Goal: Book appointment/travel/reservation

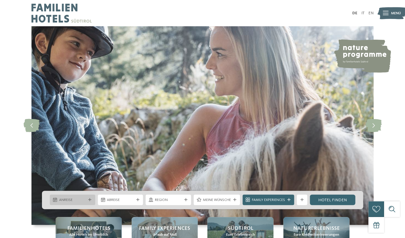
click at [72, 199] on span "Anreise" at bounding box center [72, 199] width 27 height 5
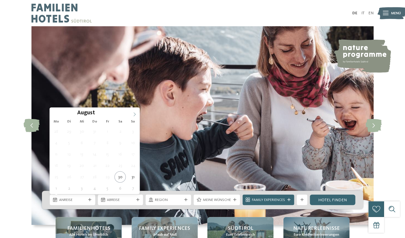
click at [133, 112] on icon at bounding box center [135, 114] width 4 height 4
type div "23.12.2025"
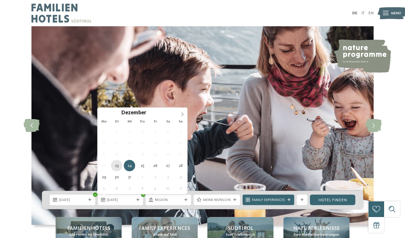
type div "23.12.2025"
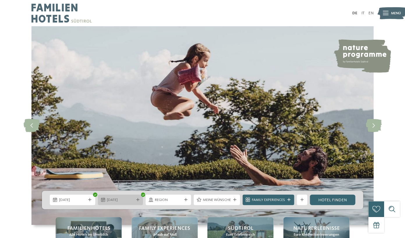
click at [125, 201] on span "23.12.2025" at bounding box center [120, 199] width 27 height 5
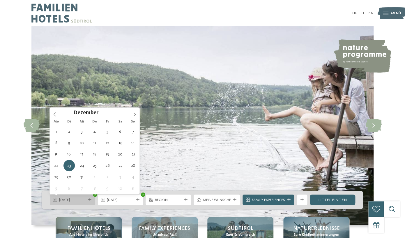
click at [75, 202] on span "23.12.2025" at bounding box center [72, 199] width 27 height 5
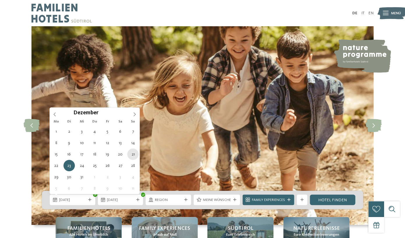
type div "21.12.2025"
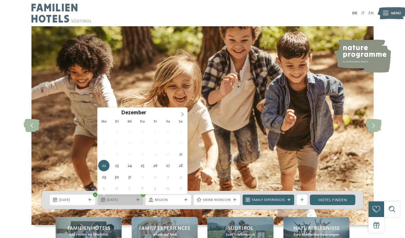
click at [126, 202] on span "22.12.2025" at bounding box center [120, 199] width 27 height 5
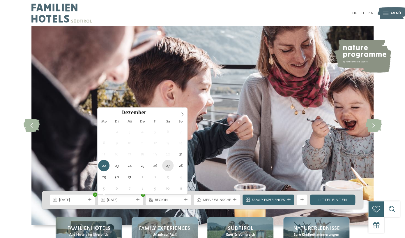
type div "27.12.2025"
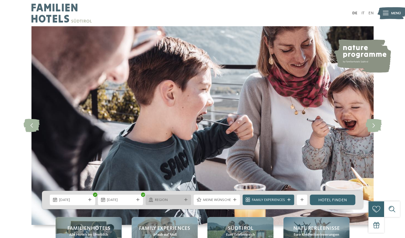
click at [178, 200] on span "Region" at bounding box center [168, 199] width 27 height 5
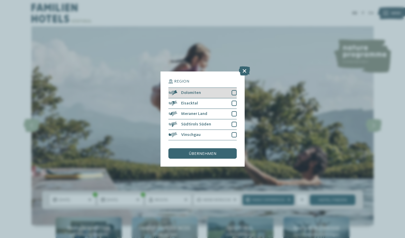
click at [234, 91] on div at bounding box center [234, 92] width 5 height 5
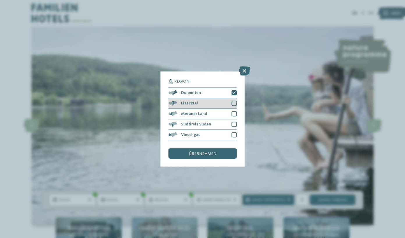
click at [232, 103] on div at bounding box center [234, 102] width 5 height 5
click at [208, 156] on span "übernehmen" at bounding box center [202, 153] width 27 height 4
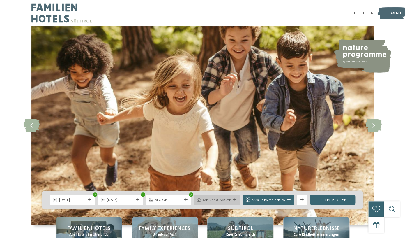
click at [236, 204] on div "Meine Wünsche" at bounding box center [217, 199] width 46 height 10
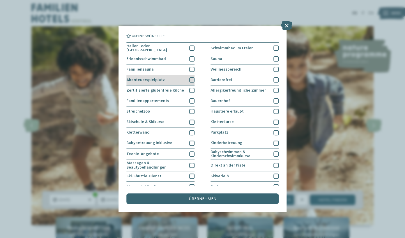
click at [190, 76] on div "Abenteuerspielplatz" at bounding box center [160, 80] width 68 height 10
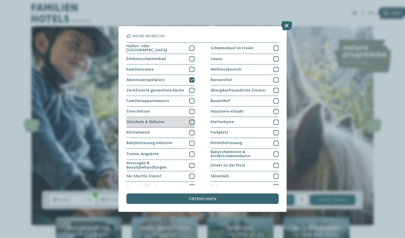
click at [171, 120] on div "Skischule & Skikurse" at bounding box center [160, 122] width 68 height 10
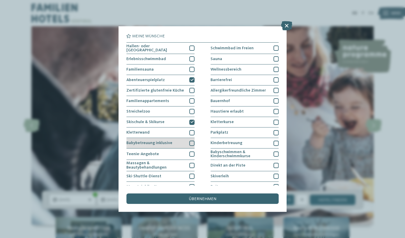
click at [167, 143] on span "Babybetreuung inklusive" at bounding box center [149, 143] width 46 height 4
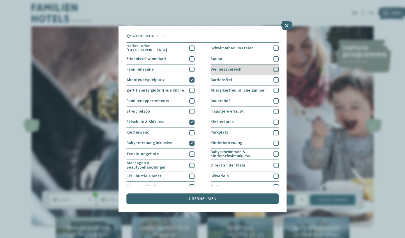
click at [276, 70] on div at bounding box center [275, 69] width 5 height 5
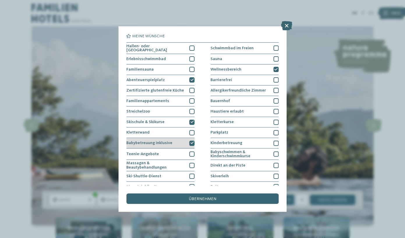
click at [192, 142] on icon at bounding box center [191, 142] width 3 height 3
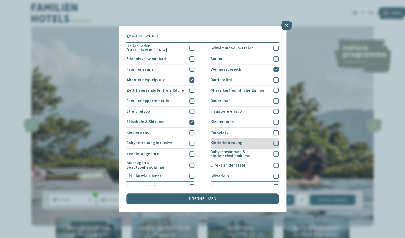
click at [275, 141] on div at bounding box center [275, 142] width 5 height 5
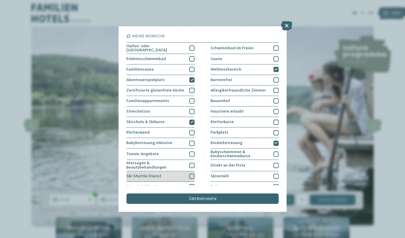
click at [194, 175] on div at bounding box center [191, 175] width 5 height 5
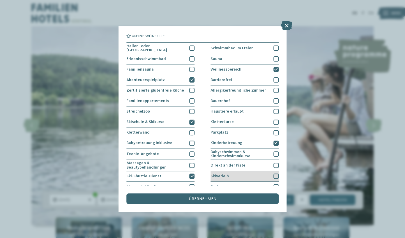
click at [230, 178] on div "Skiverleih" at bounding box center [245, 176] width 68 height 10
click at [204, 184] on div "Hallen- oder Schleusenbad Schwimmbad im Freien Erlebnisschwimmbad" at bounding box center [202, 132] width 152 height 181
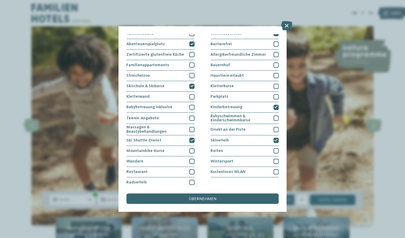
scroll to position [37, 0]
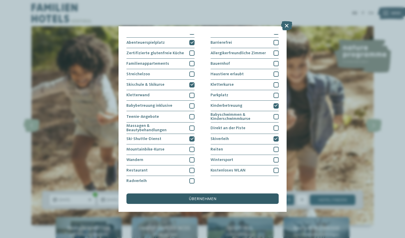
click at [188, 197] on div "übernehmen" at bounding box center [202, 198] width 152 height 10
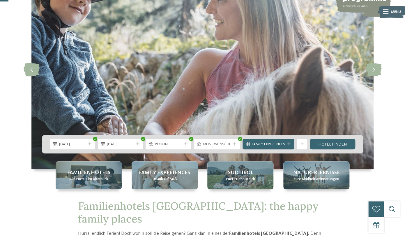
scroll to position [56, 0]
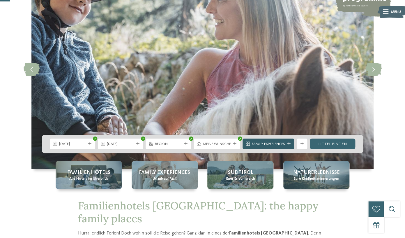
click at [273, 146] on span "Family Experiences" at bounding box center [268, 143] width 33 height 5
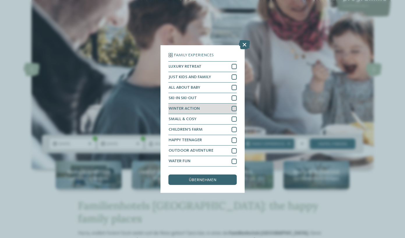
click at [203, 110] on div "WINTER ACTION" at bounding box center [202, 108] width 68 height 10
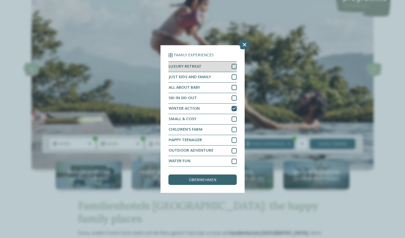
click at [230, 66] on div "LUXURY RETREAT" at bounding box center [202, 66] width 68 height 10
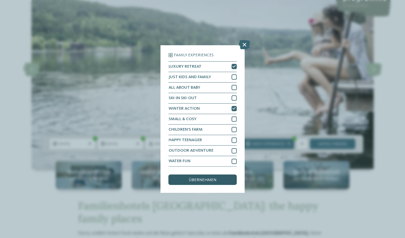
click at [203, 182] on div "übernehmen" at bounding box center [202, 179] width 68 height 10
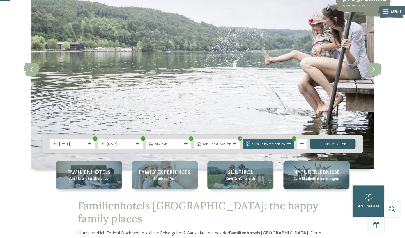
click at [328, 144] on link "Hotel finden" at bounding box center [332, 143] width 45 height 10
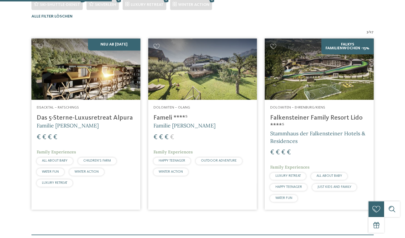
scroll to position [182, 0]
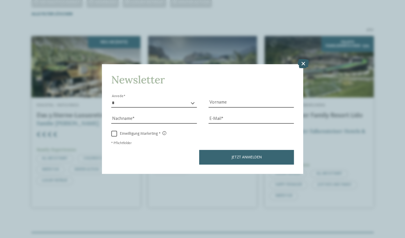
click at [301, 64] on icon at bounding box center [302, 63] width 11 height 9
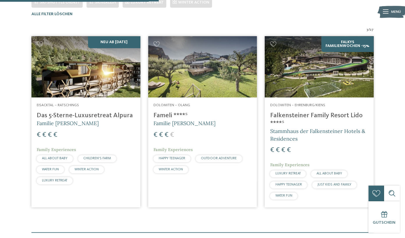
click at [184, 127] on h5 "Familie [PERSON_NAME]" at bounding box center [202, 122] width 98 height 7
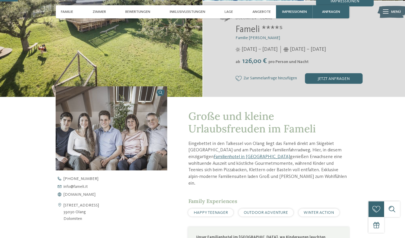
scroll to position [112, 0]
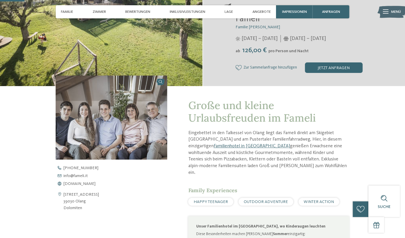
click at [213, 148] on link "Familienhotel in [GEOGRAPHIC_DATA]" at bounding box center [251, 146] width 76 height 5
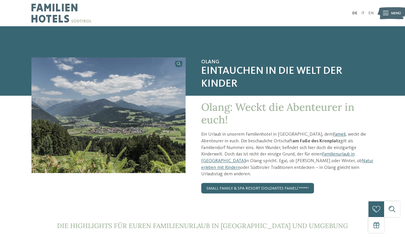
click at [333, 135] on link "Fameli" at bounding box center [339, 134] width 13 height 5
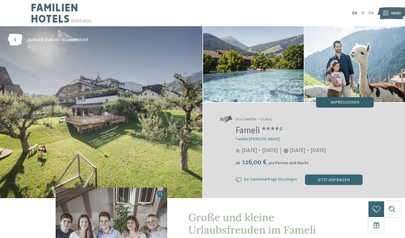
click at [336, 99] on div "Impressionen" at bounding box center [345, 102] width 58 height 10
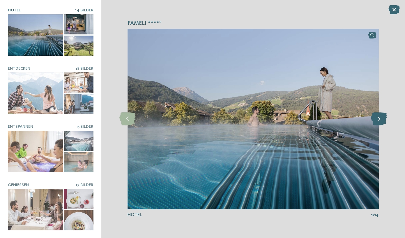
click at [381, 117] on icon at bounding box center [379, 118] width 16 height 13
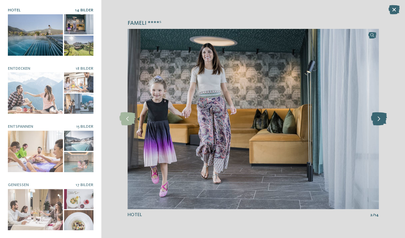
click at [380, 119] on icon at bounding box center [379, 118] width 16 height 13
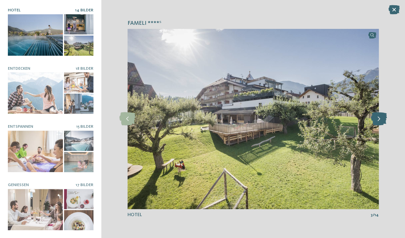
click at [380, 120] on icon at bounding box center [379, 118] width 16 height 13
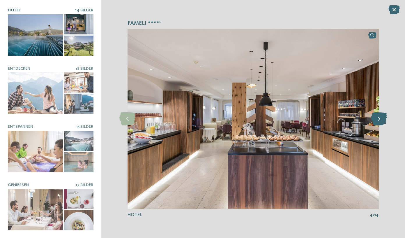
click at [380, 120] on icon at bounding box center [379, 118] width 16 height 13
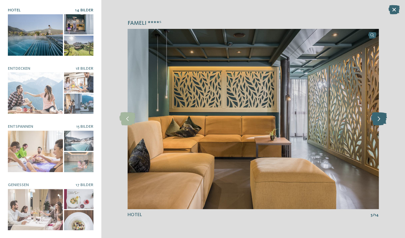
click at [380, 120] on icon at bounding box center [379, 118] width 16 height 13
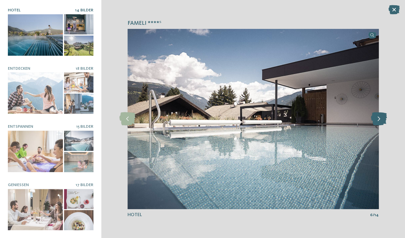
click at [380, 120] on icon at bounding box center [379, 118] width 16 height 13
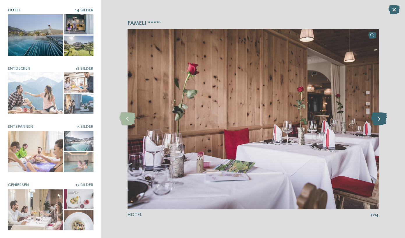
click at [380, 120] on icon at bounding box center [379, 118] width 16 height 13
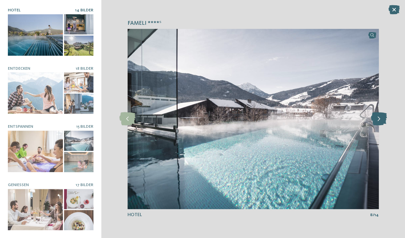
click at [380, 120] on icon at bounding box center [379, 118] width 16 height 13
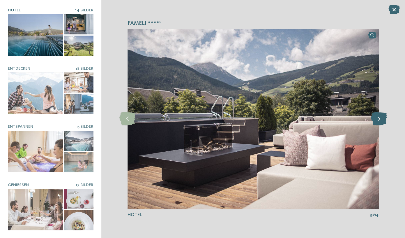
click at [380, 120] on icon at bounding box center [379, 118] width 16 height 13
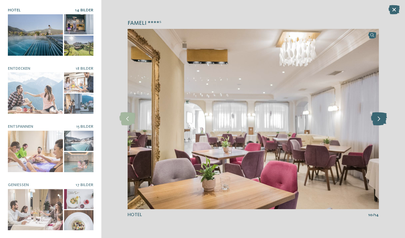
click at [380, 120] on icon at bounding box center [379, 118] width 16 height 13
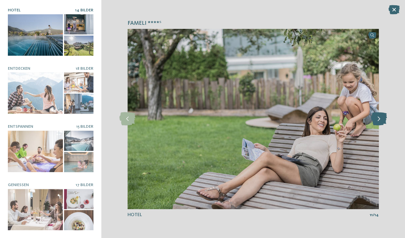
click at [380, 120] on icon at bounding box center [379, 118] width 16 height 13
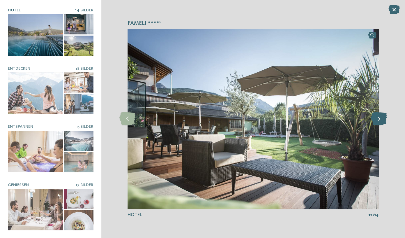
click at [380, 120] on icon at bounding box center [379, 118] width 16 height 13
